Goal: Task Accomplishment & Management: Complete application form

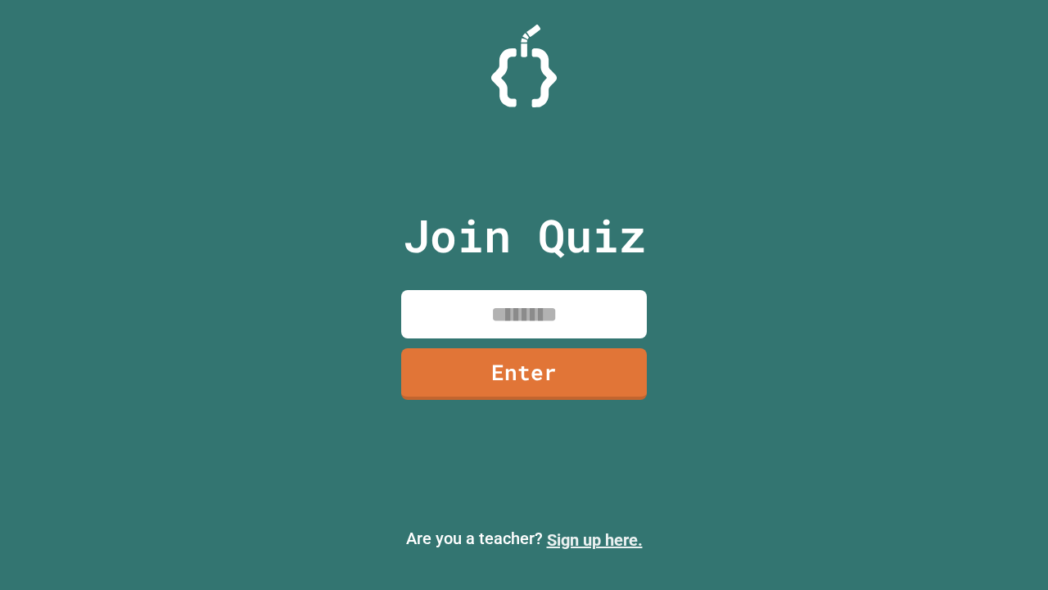
click at [594, 540] on link "Sign up here." at bounding box center [595, 540] width 96 height 20
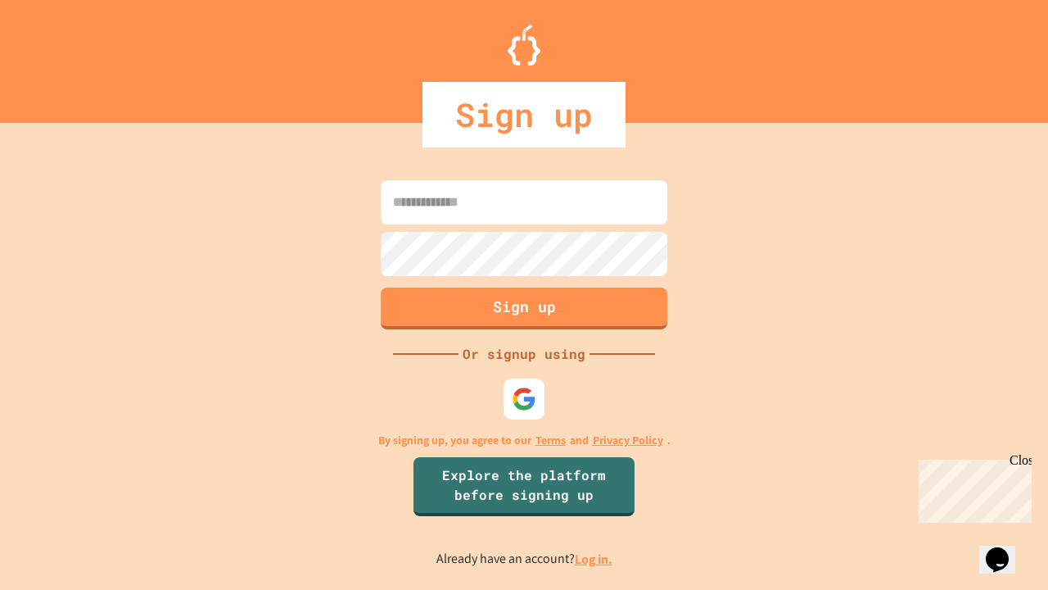
click at [594, 558] on link "Log in." at bounding box center [594, 558] width 38 height 17
